Goal: Book appointment/travel/reservation

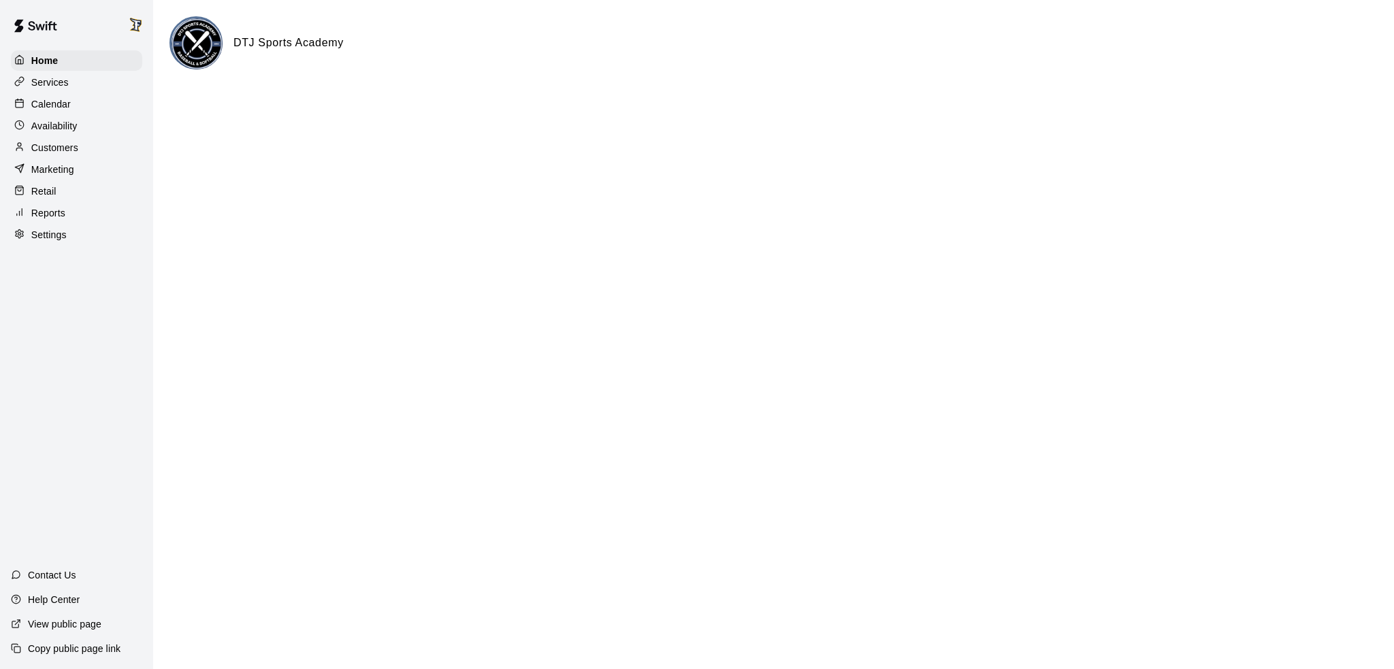
click at [52, 105] on p "Calendar" at bounding box center [50, 104] width 39 height 14
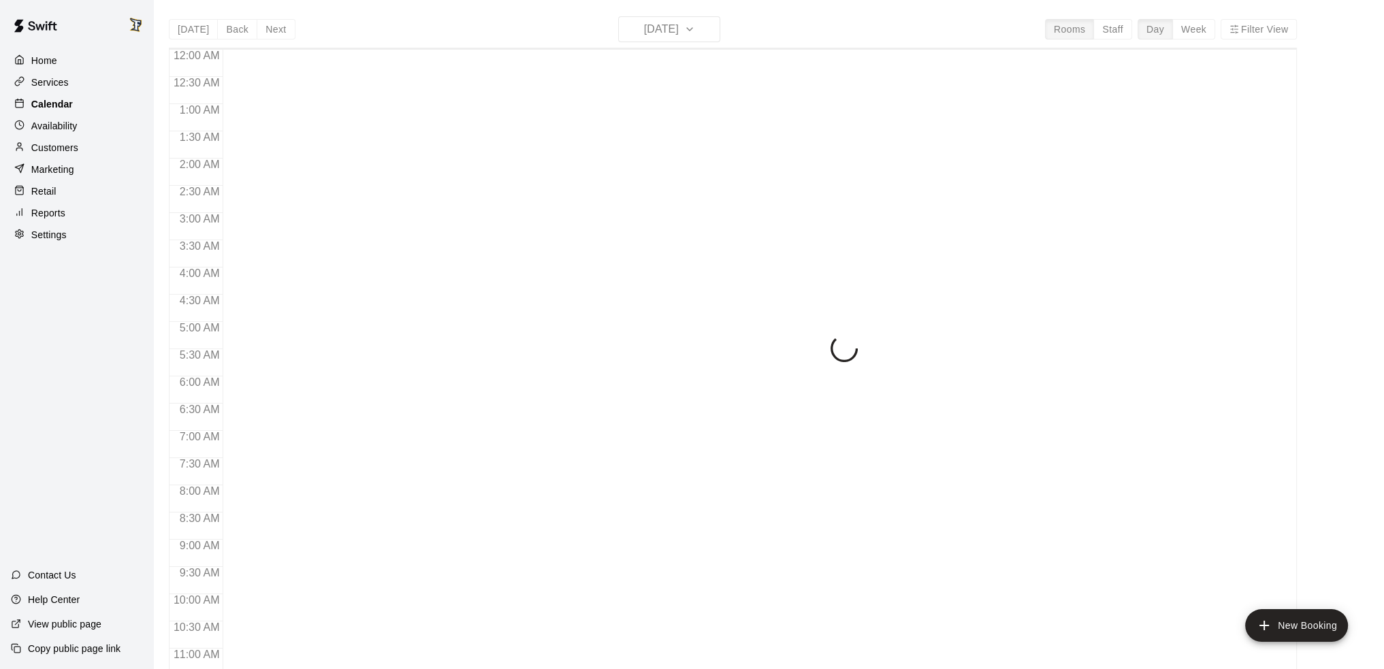
scroll to position [670, 0]
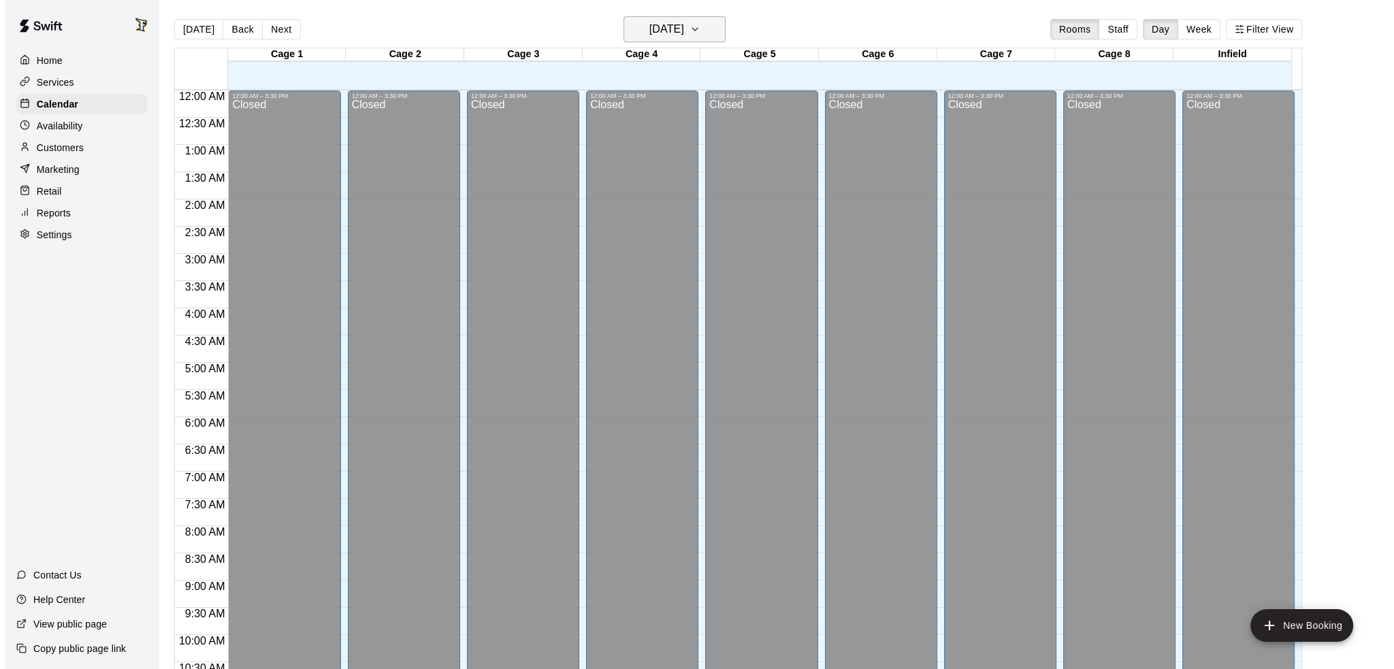
scroll to position [670, 0]
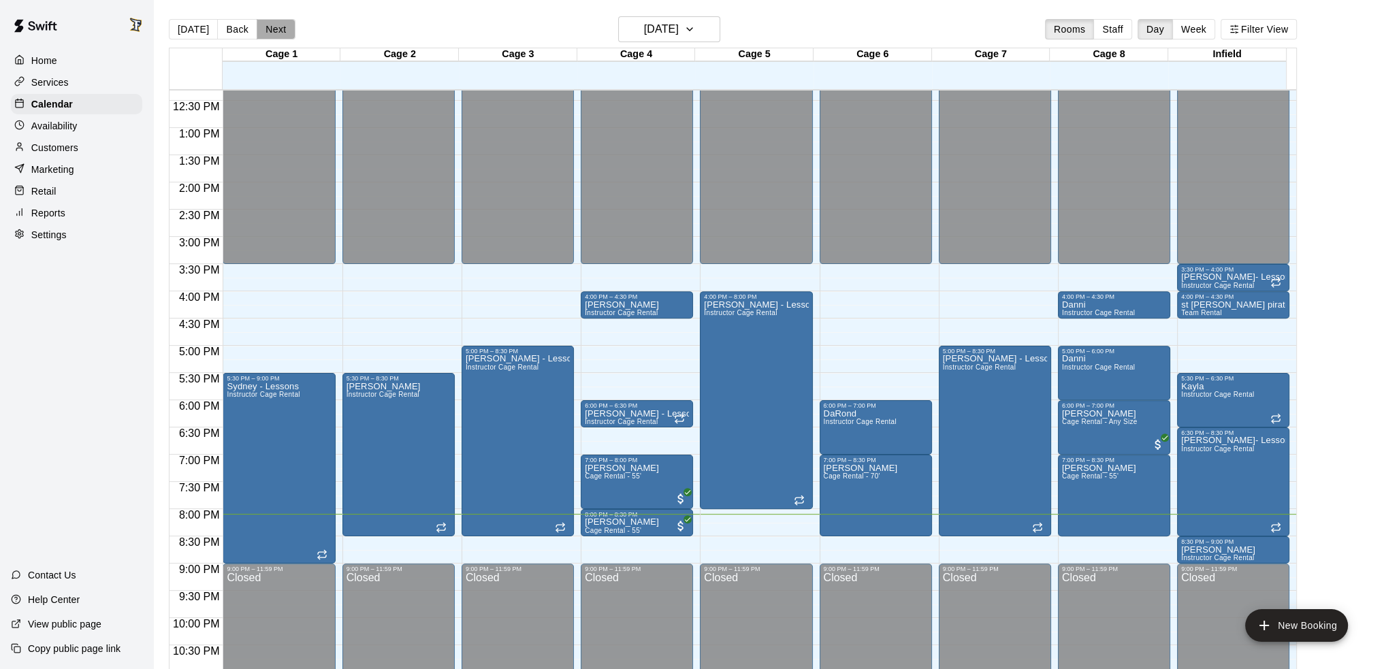
click at [273, 27] on button "Next" at bounding box center [276, 29] width 38 height 20
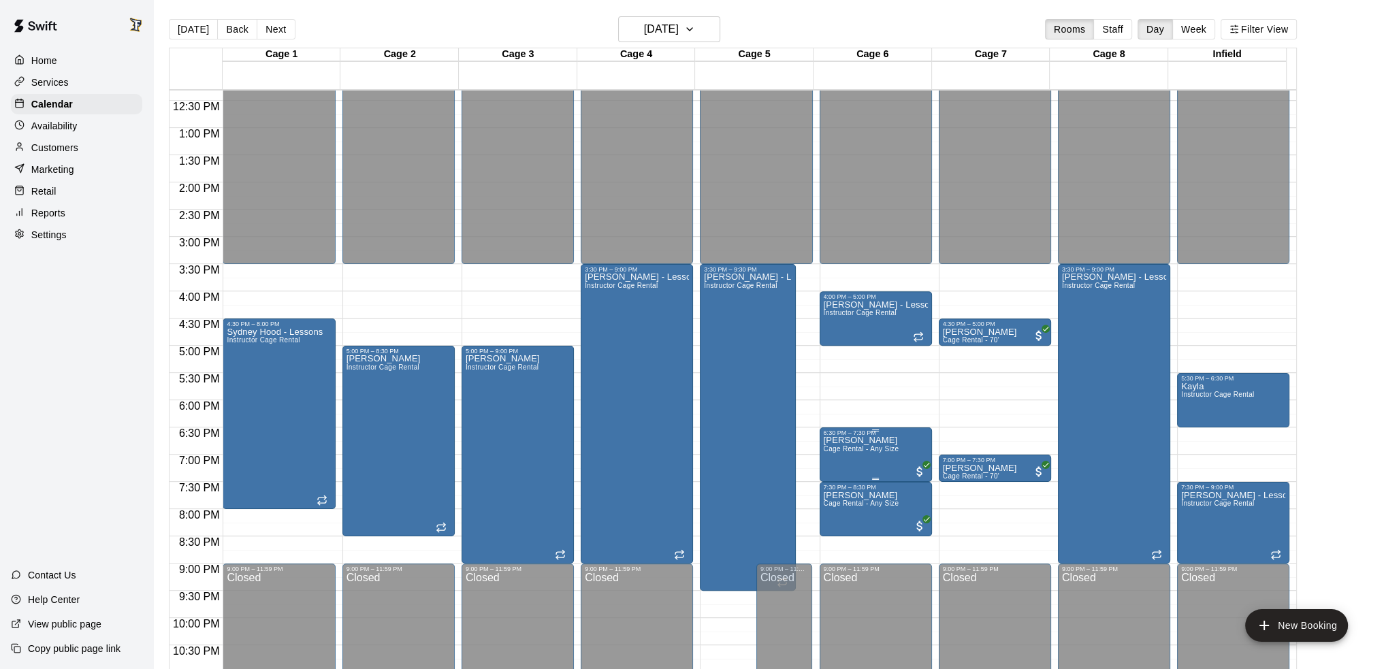
click at [896, 453] on span "Cage Rental - Any Size" at bounding box center [862, 448] width 76 height 7
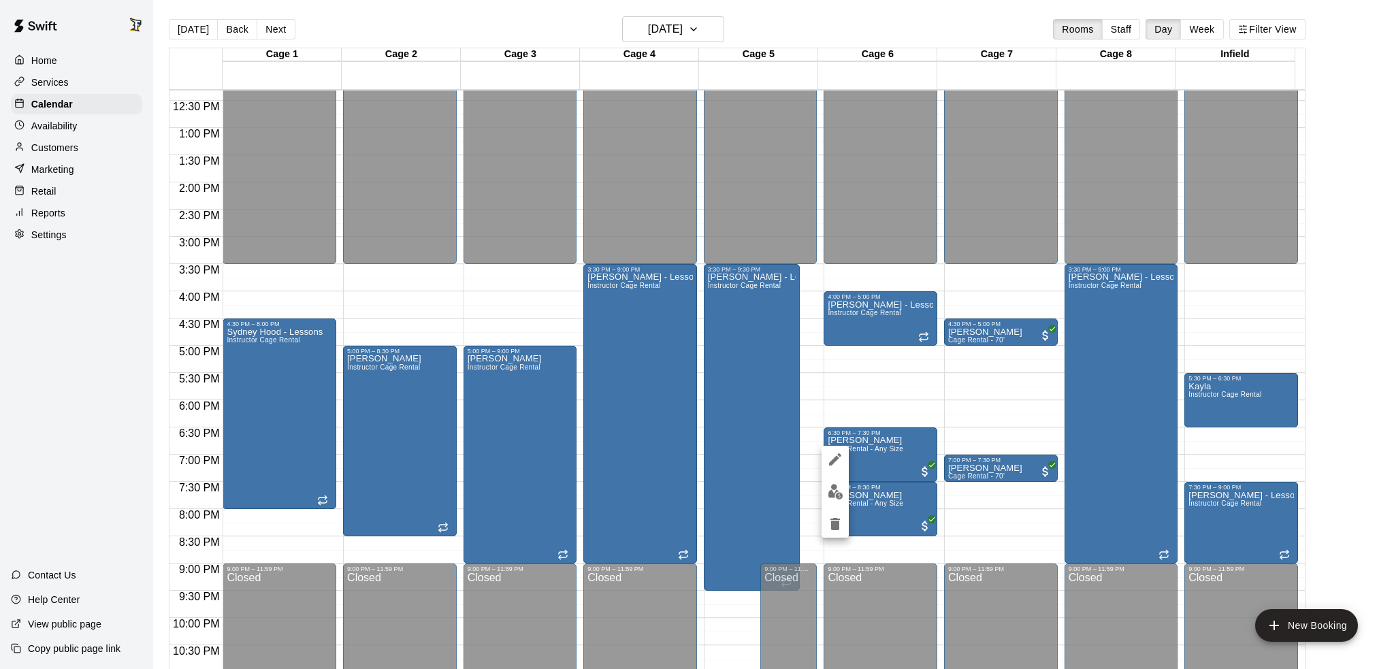
click at [832, 452] on icon "edit" at bounding box center [835, 459] width 16 height 16
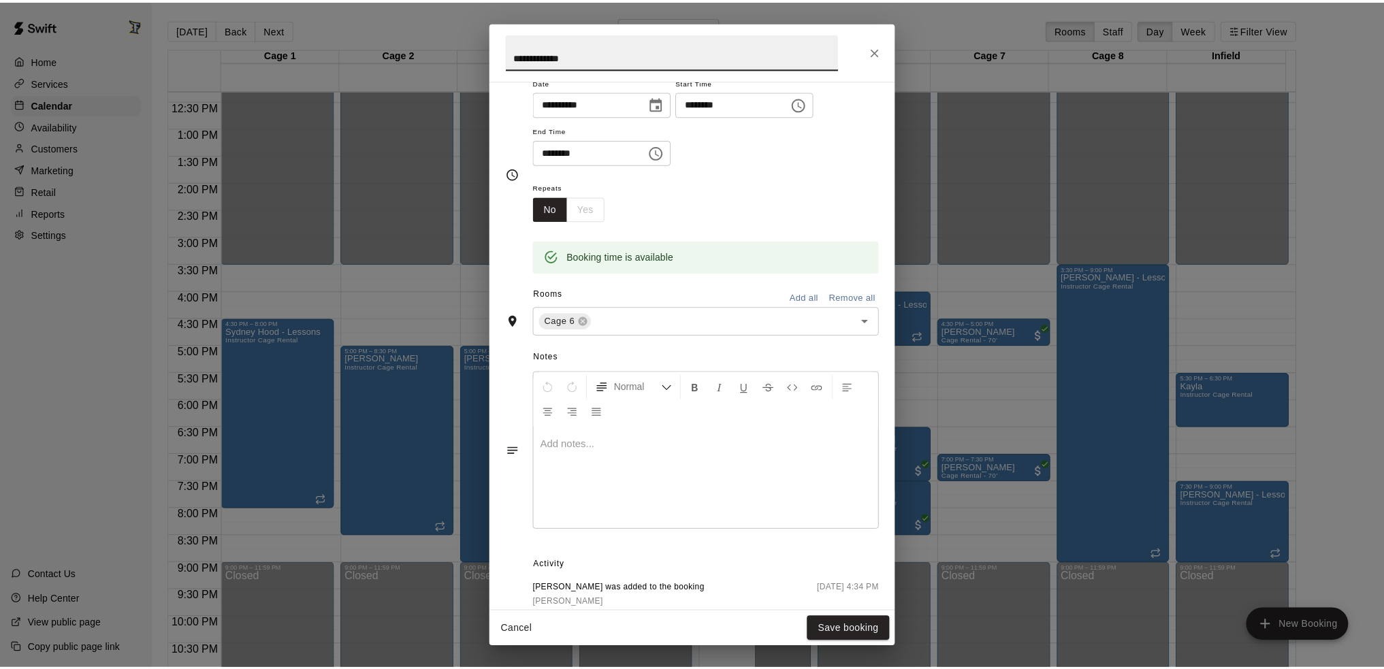
scroll to position [196, 0]
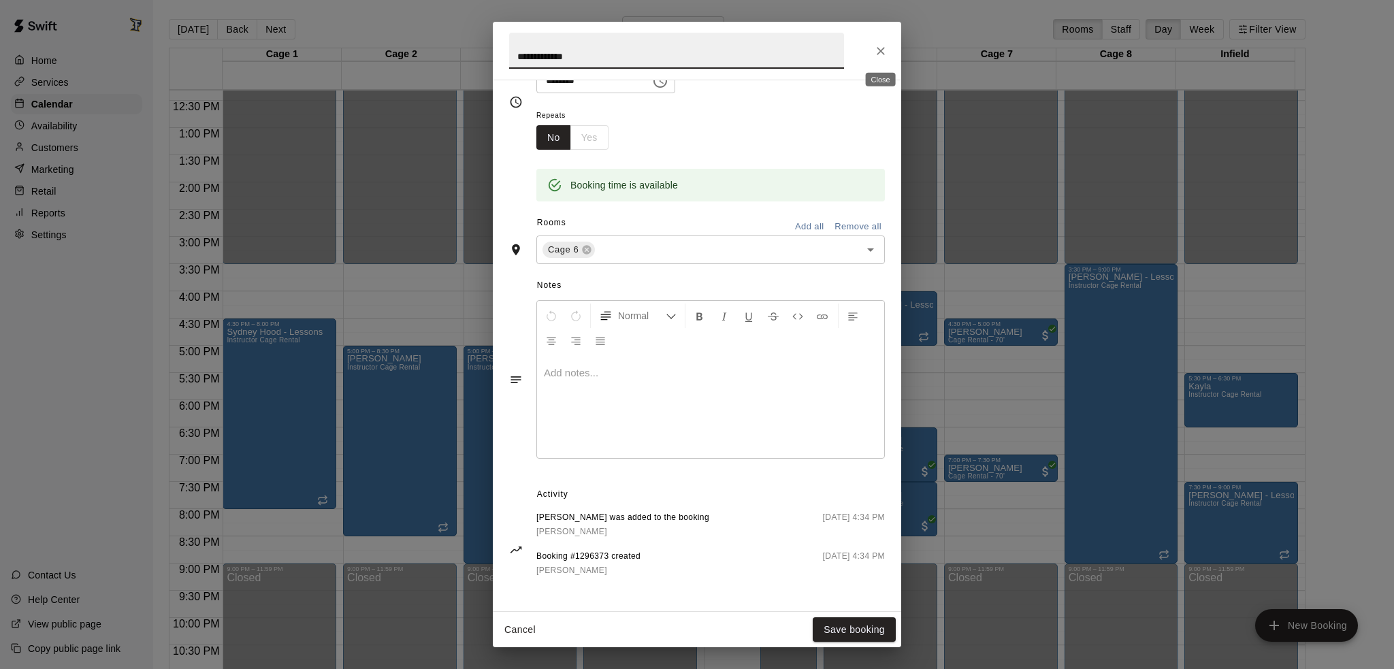
click at [883, 39] on button "Close" at bounding box center [880, 51] width 25 height 25
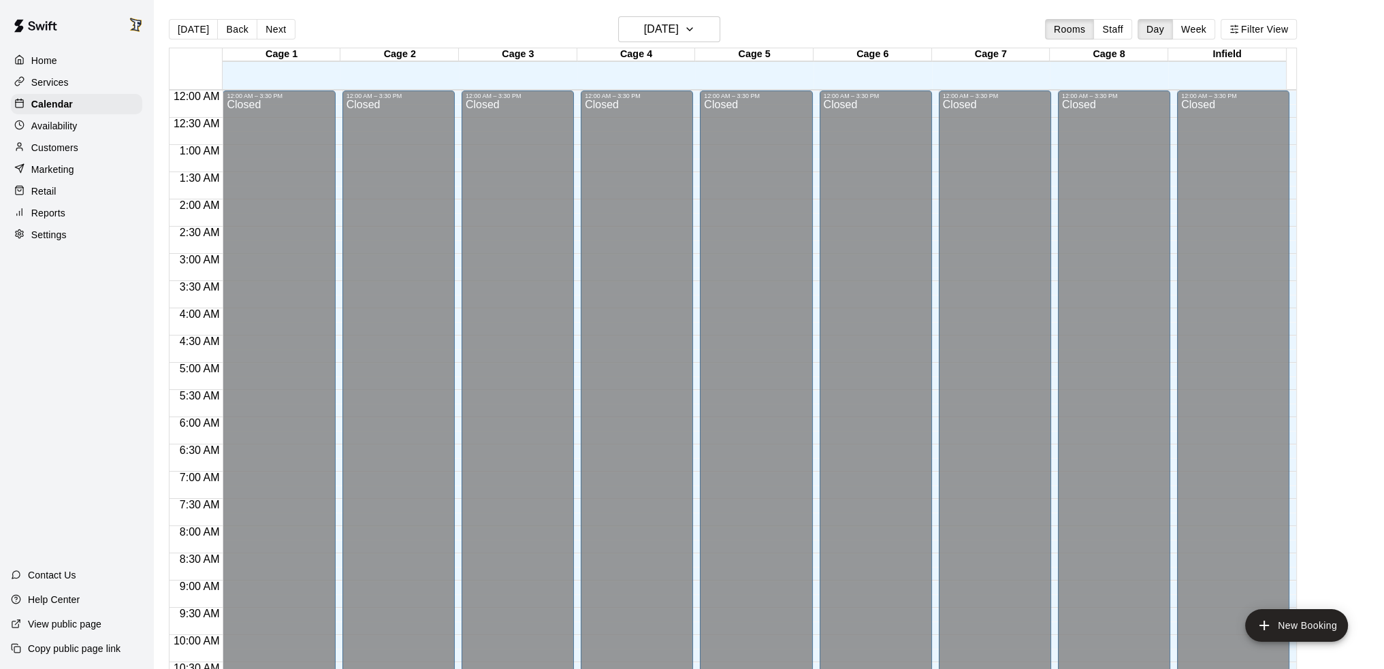
scroll to position [670, 0]
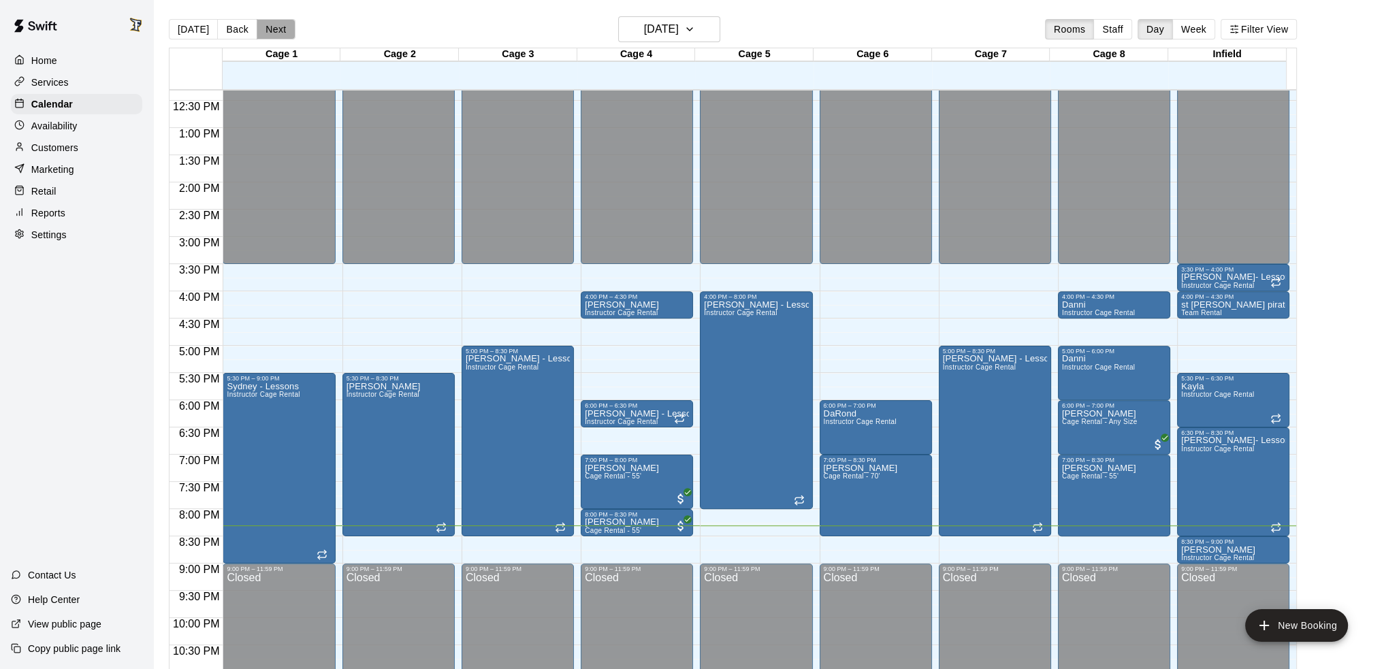
click at [267, 28] on button "Next" at bounding box center [276, 29] width 38 height 20
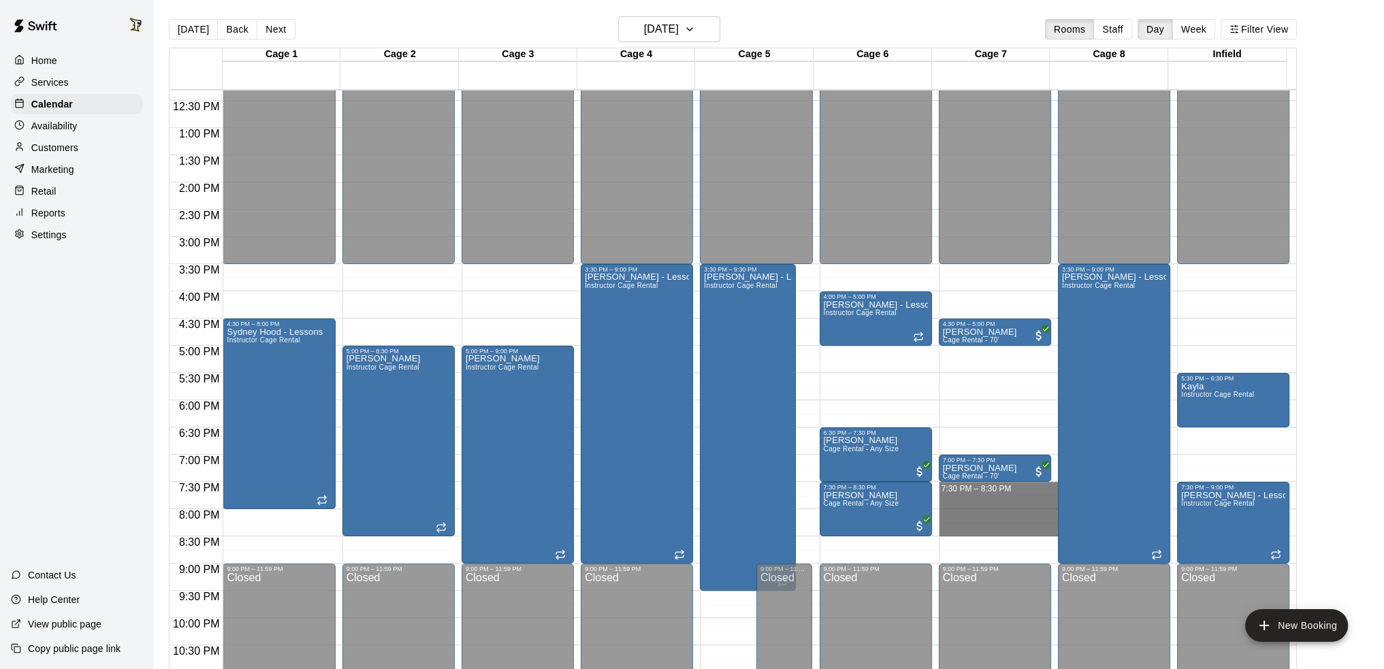
drag, startPoint x: 981, startPoint y: 489, endPoint x: 990, endPoint y: 530, distance: 41.6
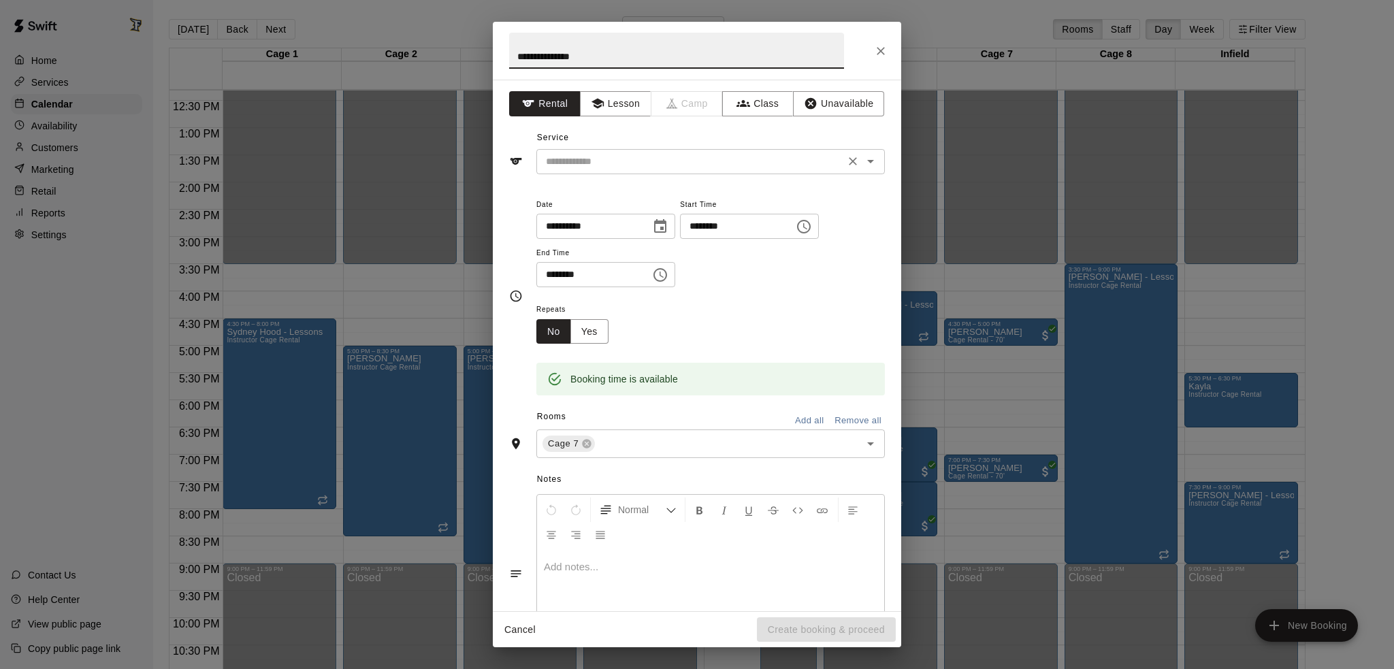
type input "**********"
click at [613, 155] on input "text" at bounding box center [690, 161] width 300 height 17
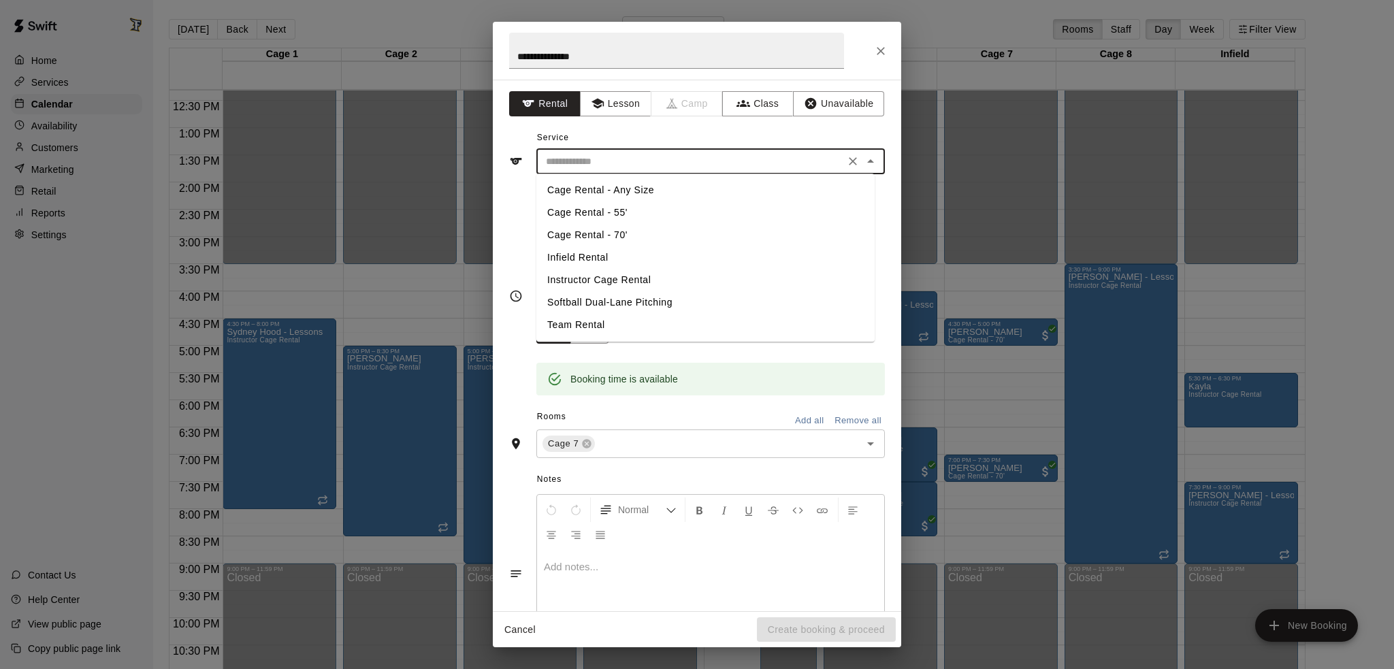
click at [602, 282] on li "Instructor Cage Rental" at bounding box center [705, 280] width 338 height 22
type input "**********"
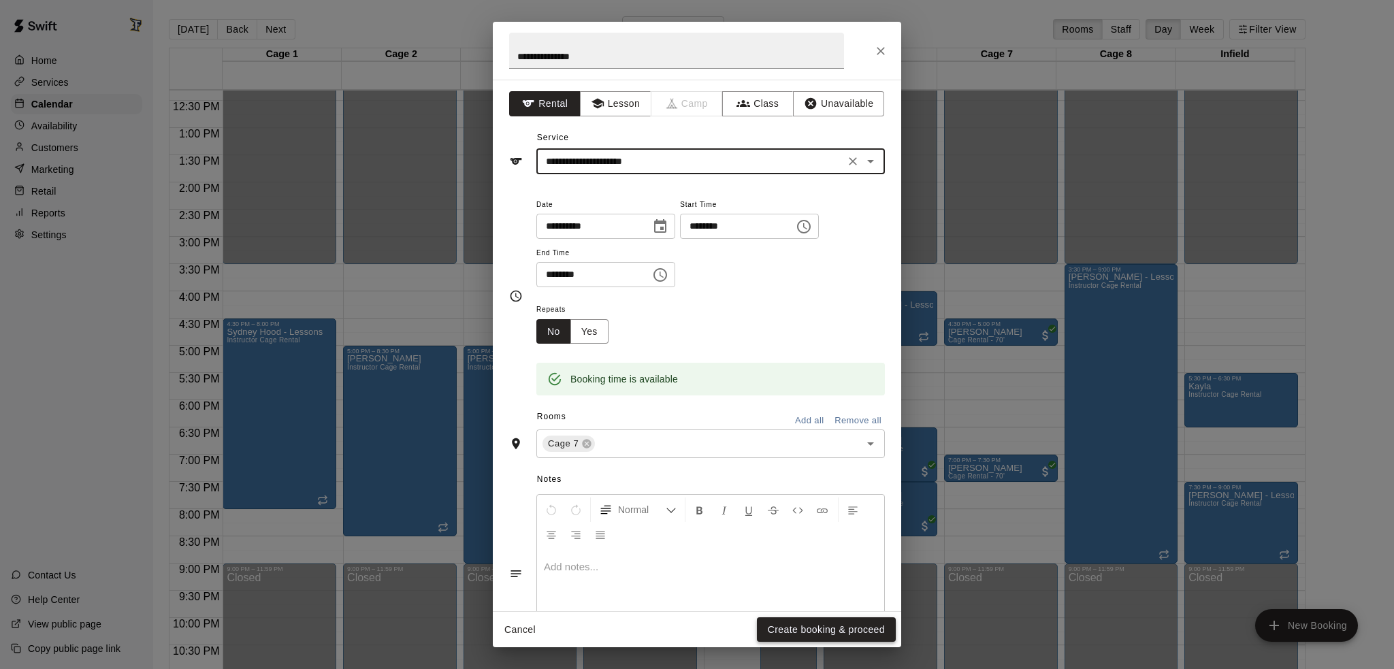
click at [854, 631] on button "Create booking & proceed" at bounding box center [826, 629] width 139 height 25
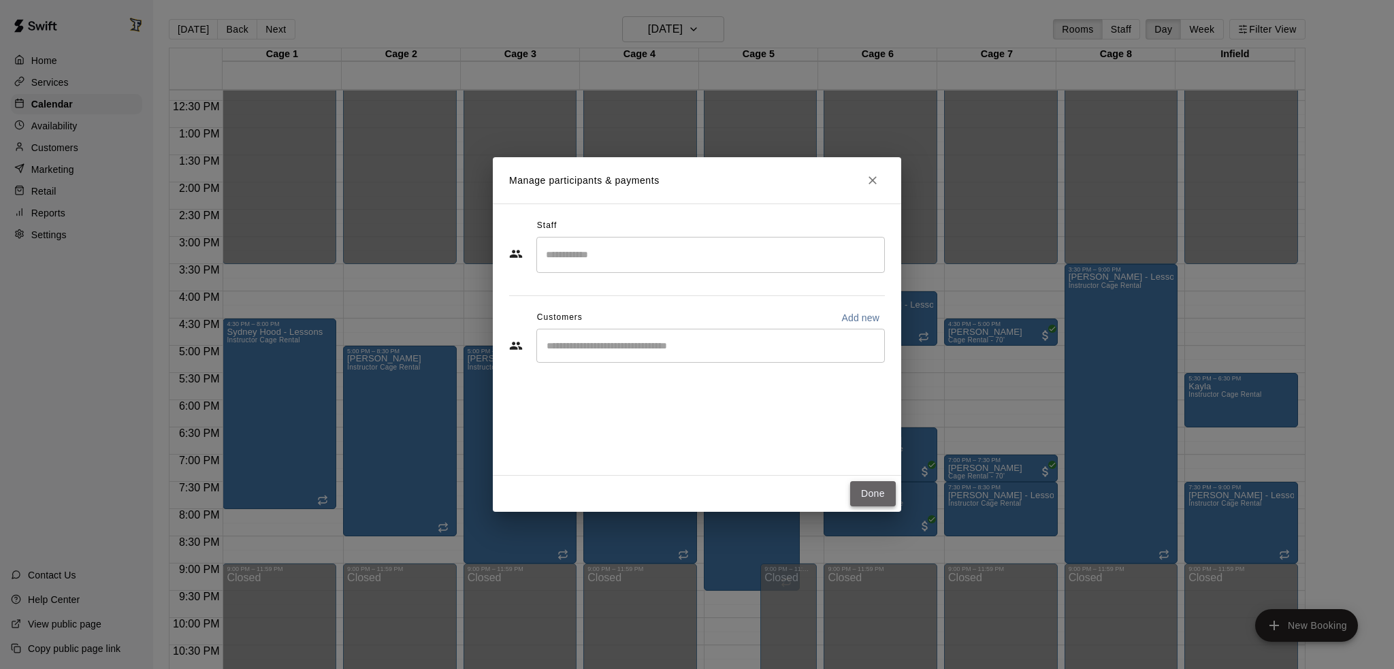
click at [883, 487] on button "Done" at bounding box center [873, 493] width 46 height 25
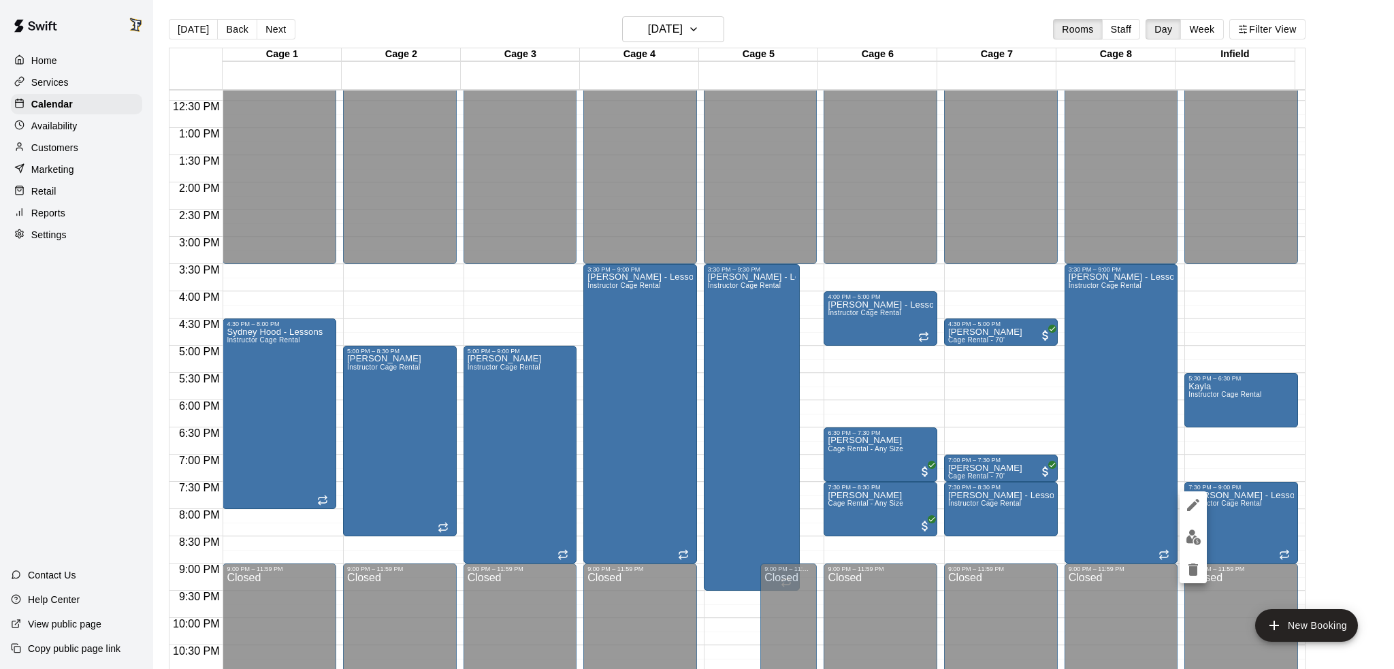
click at [1327, 487] on div at bounding box center [697, 334] width 1394 height 669
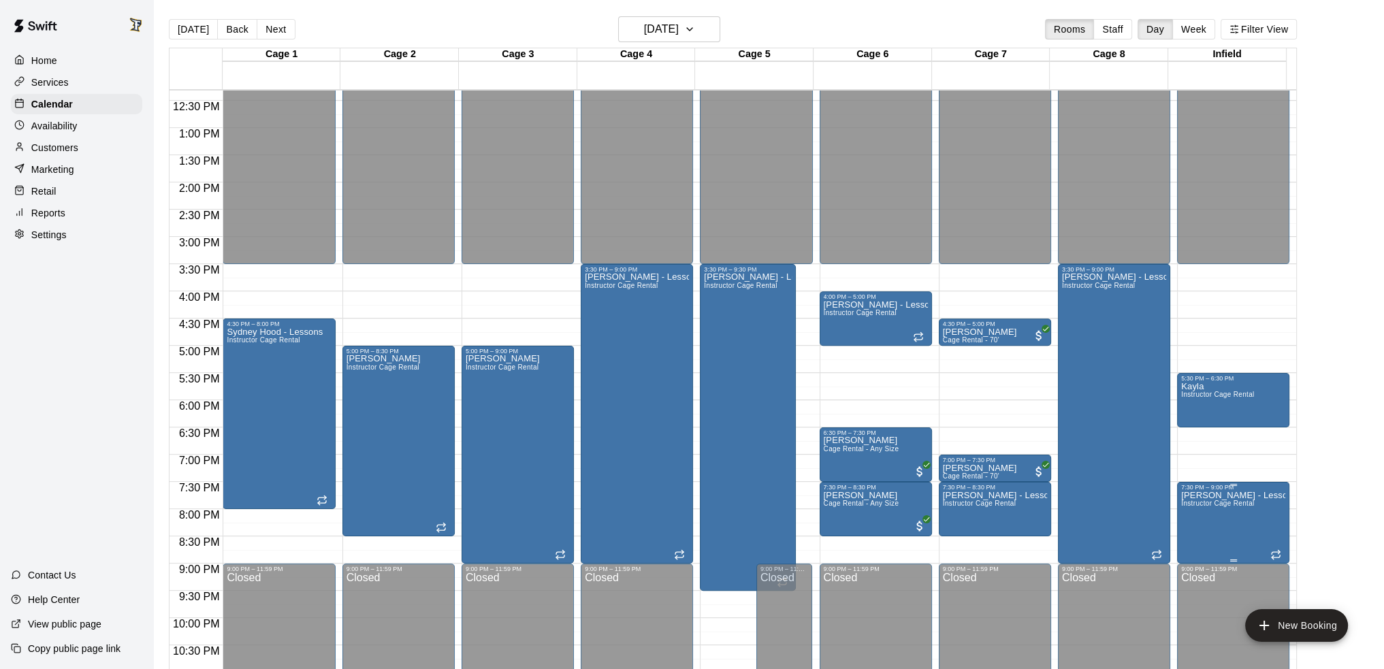
click at [1235, 506] on span "Instructor Cage Rental" at bounding box center [1217, 503] width 73 height 7
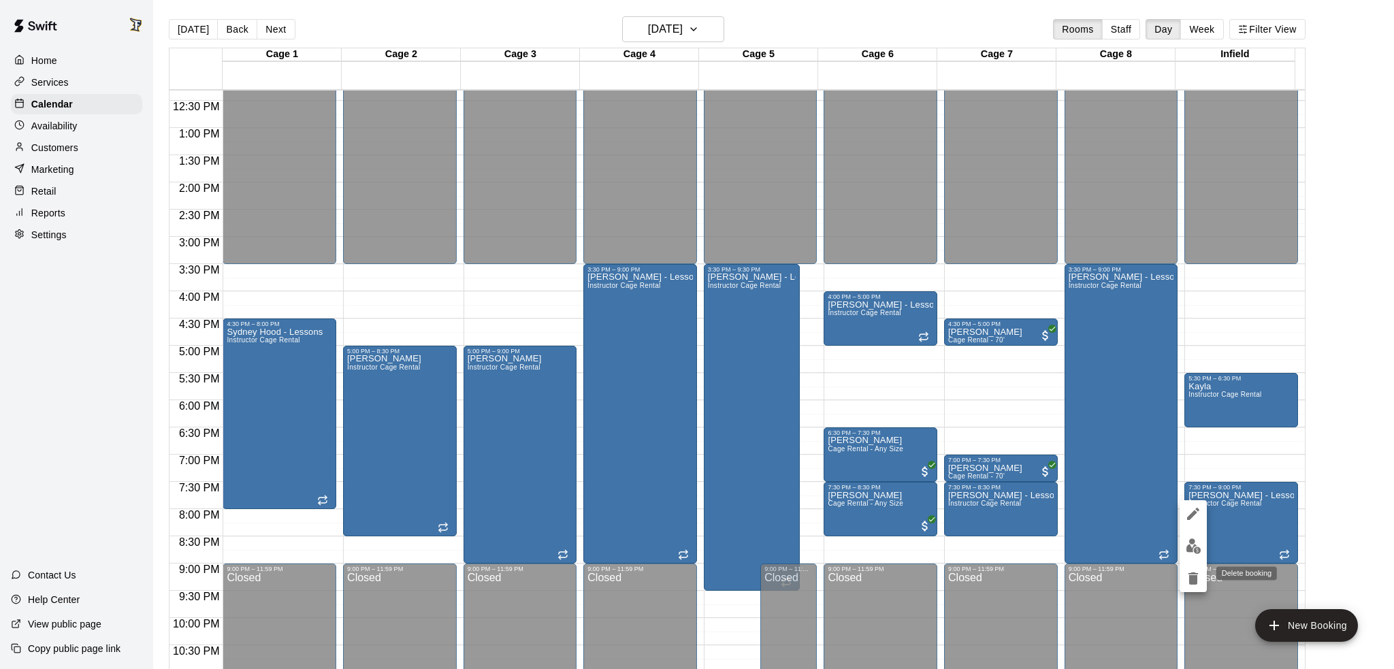
click at [1198, 582] on icon "delete" at bounding box center [1193, 578] width 16 height 16
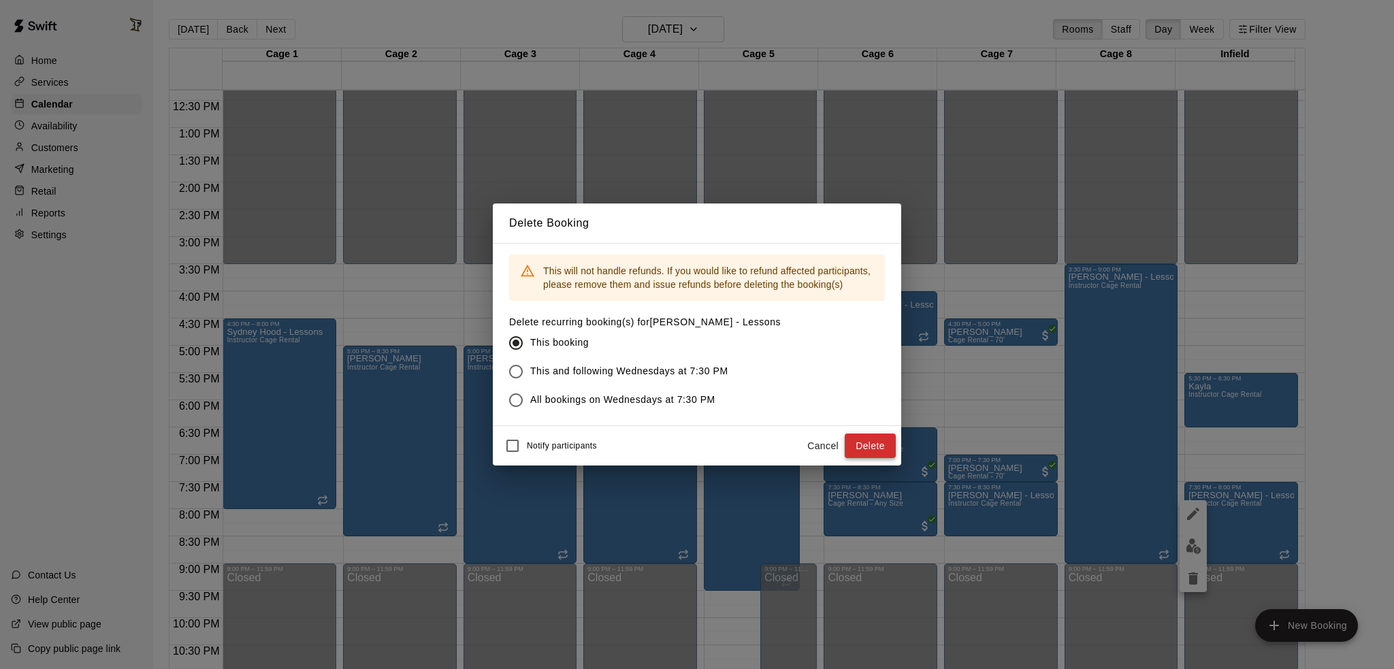
click at [883, 446] on button "Delete" at bounding box center [870, 446] width 51 height 25
